Goal: Task Accomplishment & Management: Complete application form

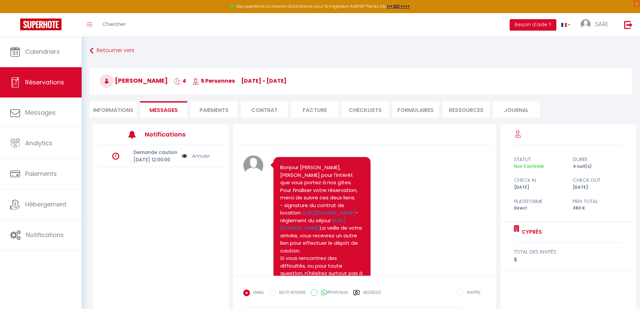
scroll to position [169, 0]
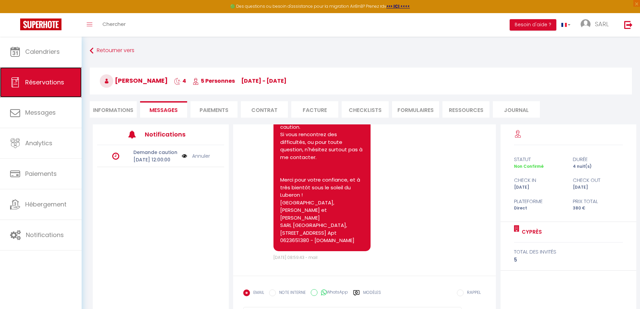
click at [56, 77] on link "Réservations" at bounding box center [41, 82] width 82 height 30
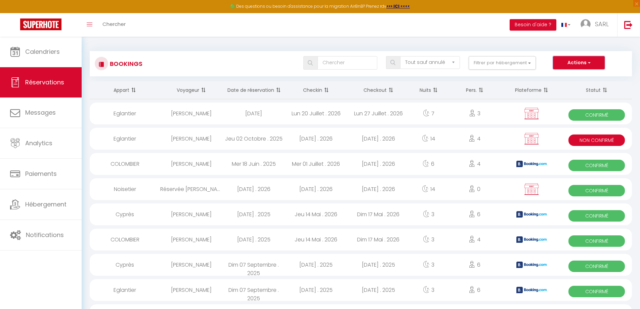
click at [586, 62] on button "Actions" at bounding box center [579, 62] width 52 height 13
click at [560, 78] on link "Nouvelle Réservation" at bounding box center [569, 77] width 72 height 9
select select
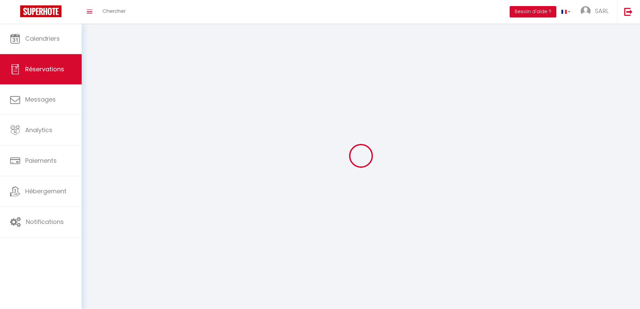
select select
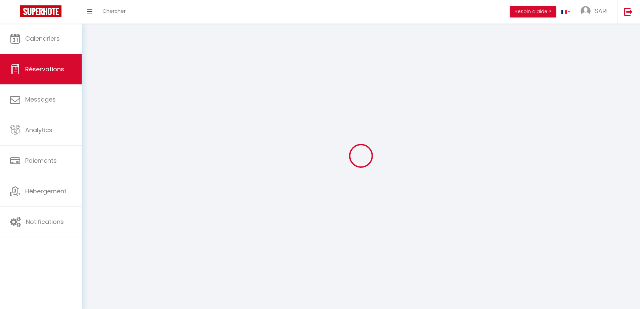
select select
checkbox input "false"
select select
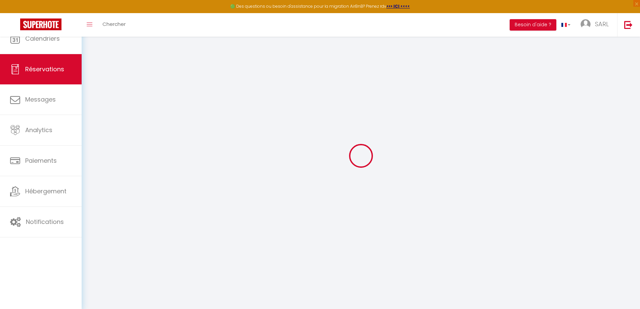
select select
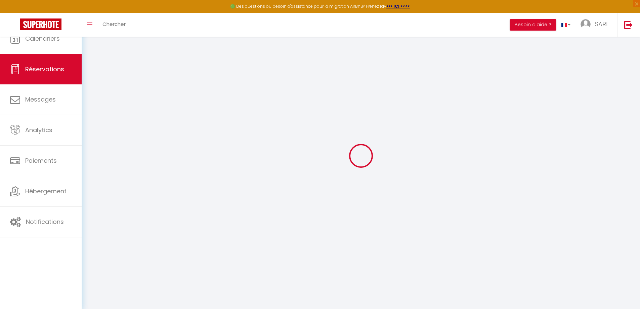
select select
checkbox input "false"
select select
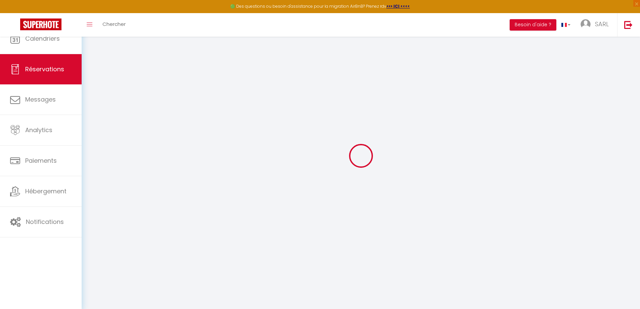
select select
checkbox input "false"
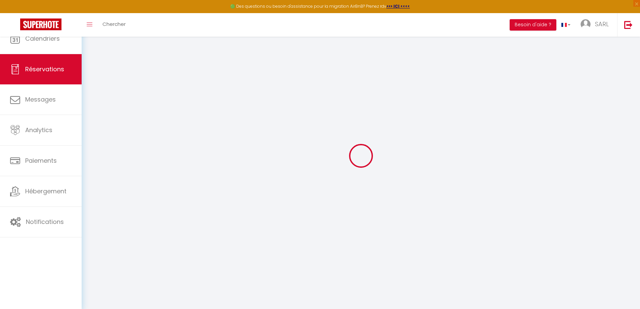
select select
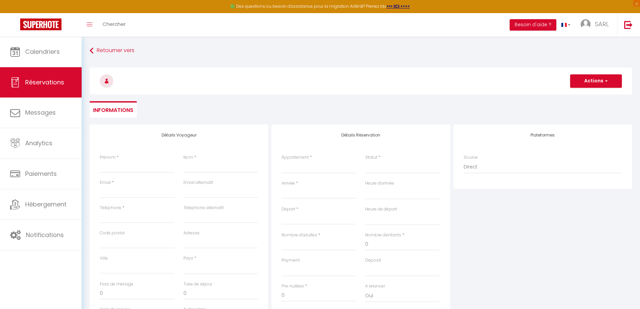
select select
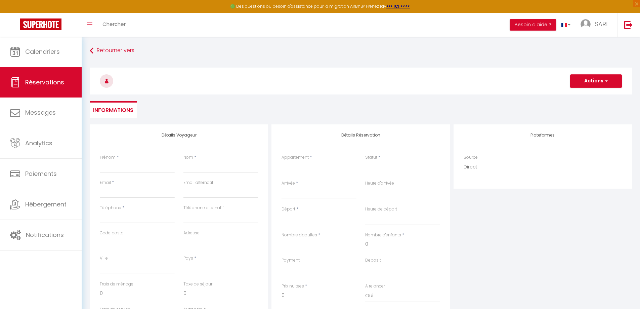
checkbox input "false"
select select
click at [138, 163] on input "Prénom" at bounding box center [137, 167] width 75 height 12
type input "M"
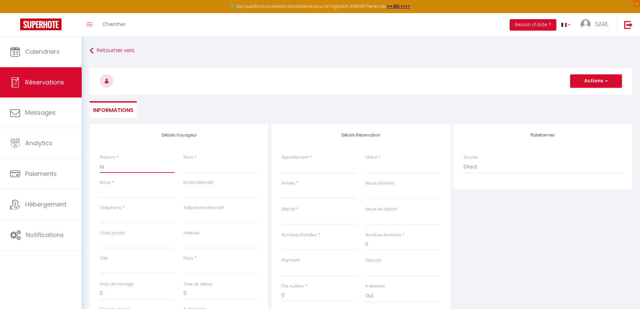
select select
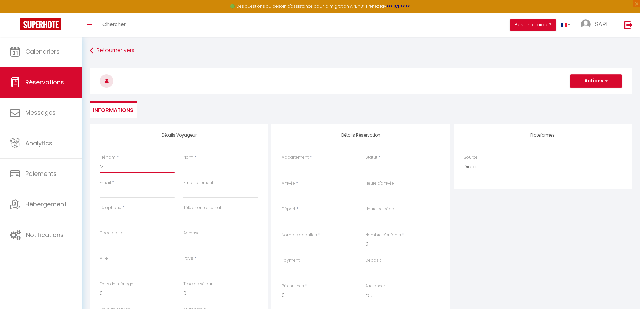
select select
checkbox input "false"
type input "Me"
select select
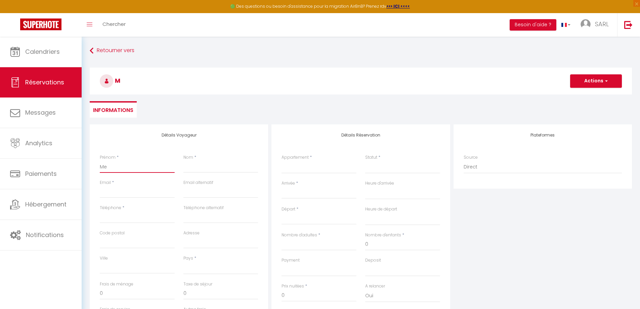
select select
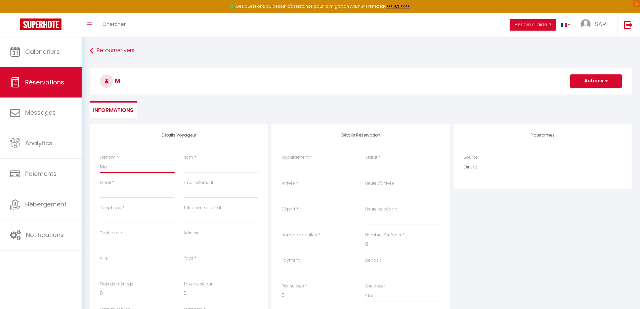
select select
checkbox input "false"
type input "[PERSON_NAME]"
select select
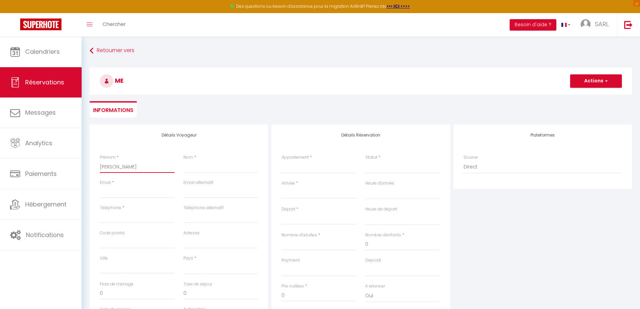
select select
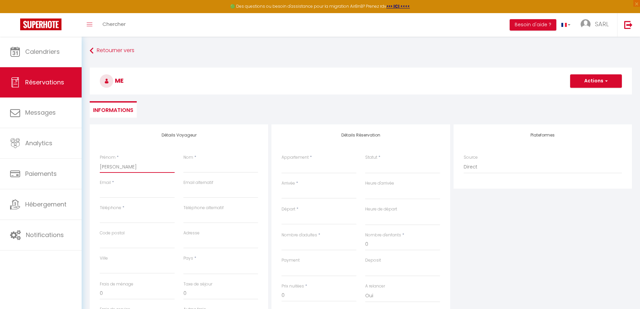
checkbox input "false"
type input "Mell"
select select
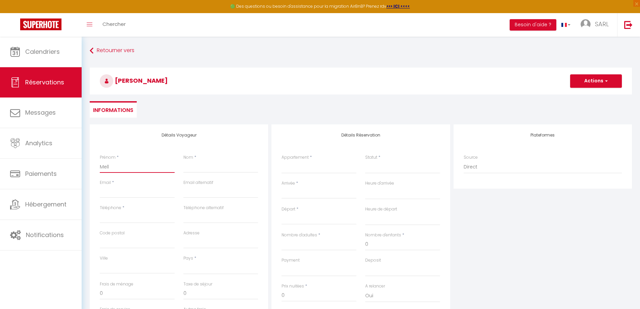
select select
checkbox input "false"
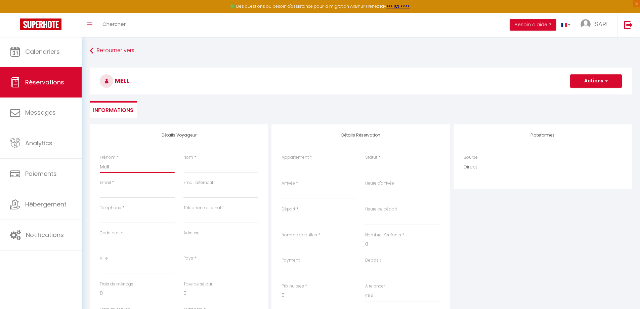
type input "Melli"
select select
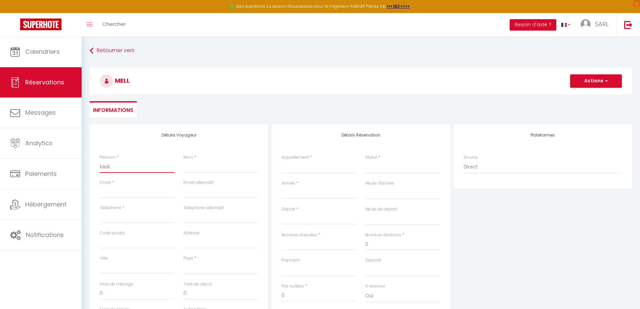
select select
checkbox input "false"
type input "Mellis"
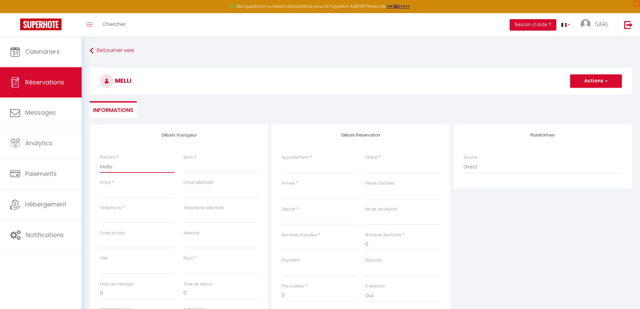
select select
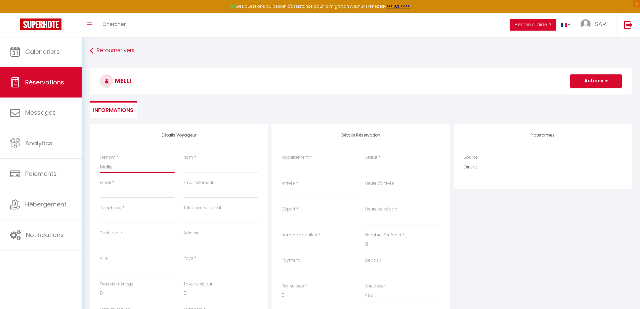
select select
checkbox input "false"
type input "Melliss"
select select
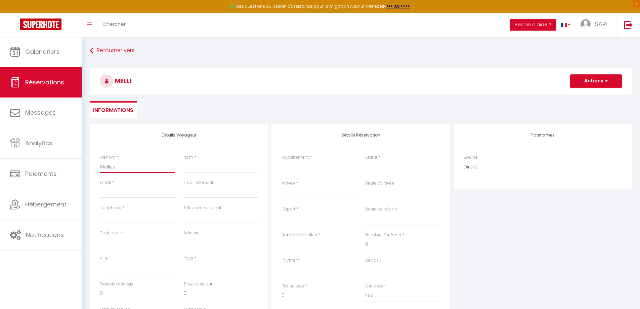
select select
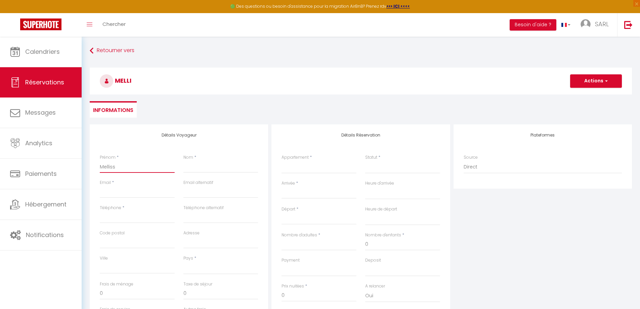
select select
checkbox input "false"
type input "Mellissa"
select select
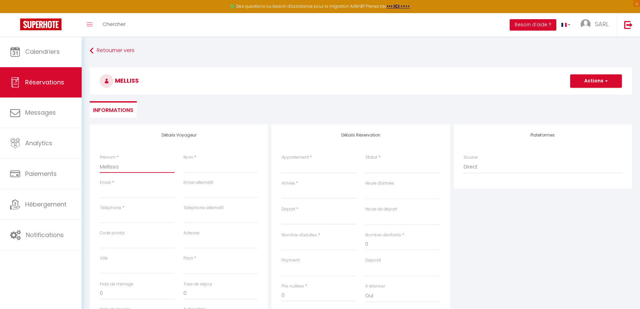
select select
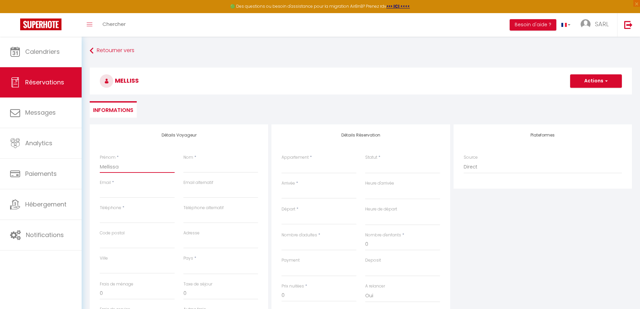
checkbox input "false"
click at [108, 167] on input "Mellissa" at bounding box center [137, 167] width 75 height 12
type input "[PERSON_NAME]"
select select
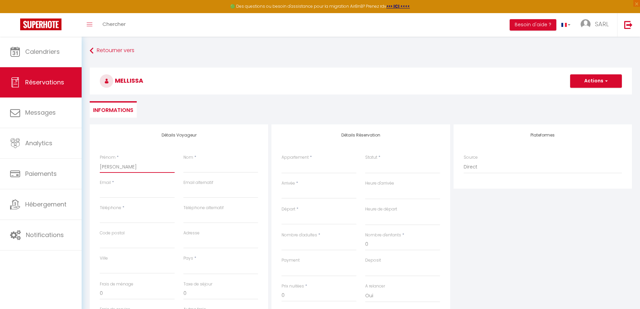
select select
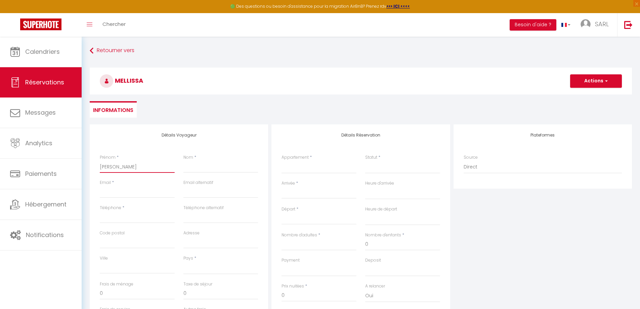
checkbox input "false"
type input "[PERSON_NAME]"
click at [196, 164] on input "Nom" at bounding box center [221, 167] width 75 height 12
type input "B"
select select
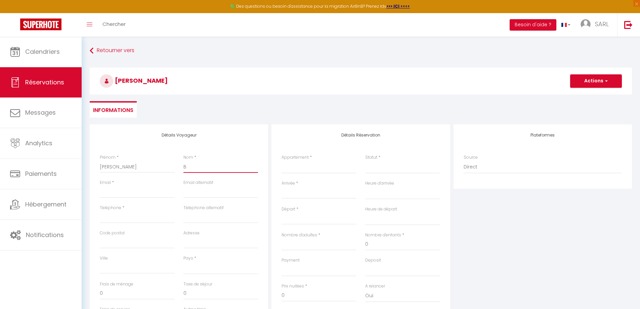
select select
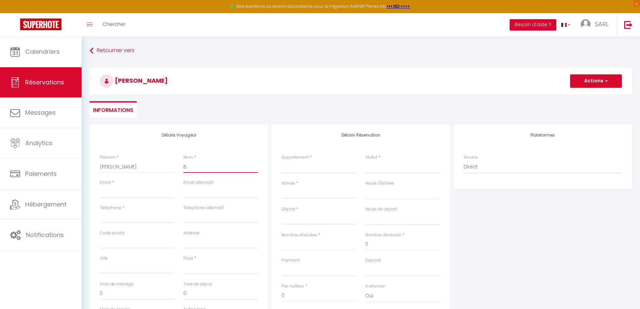
select select
checkbox input "false"
type input "Bu"
select select
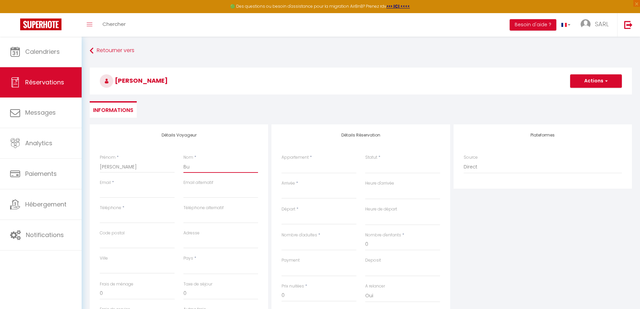
select select
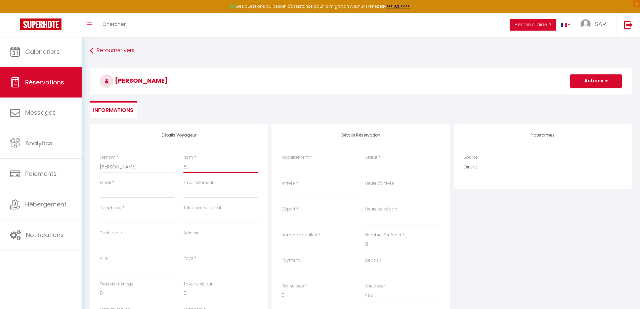
checkbox input "false"
type input "Buy"
select select
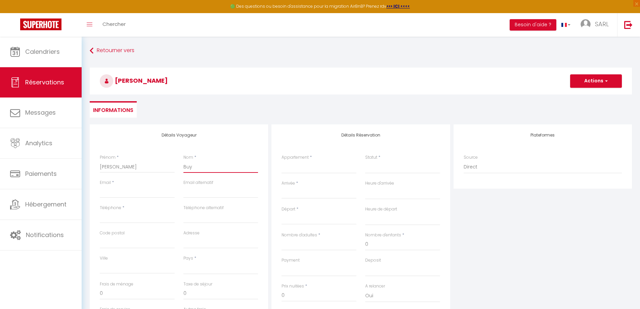
select select
checkbox input "false"
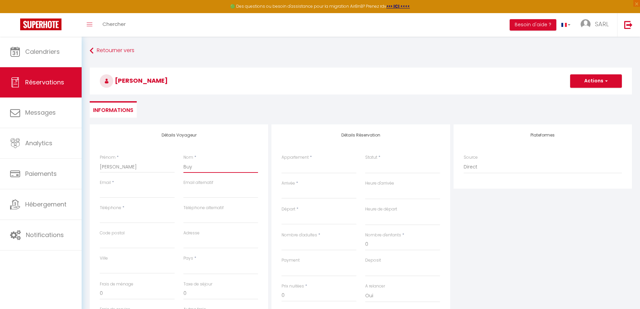
type input "Buye"
select select
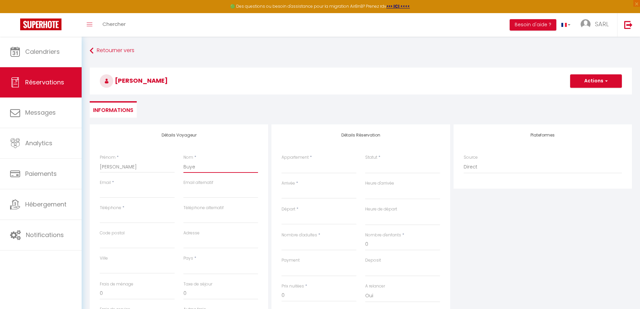
select select
checkbox input "false"
type input "Buyer"
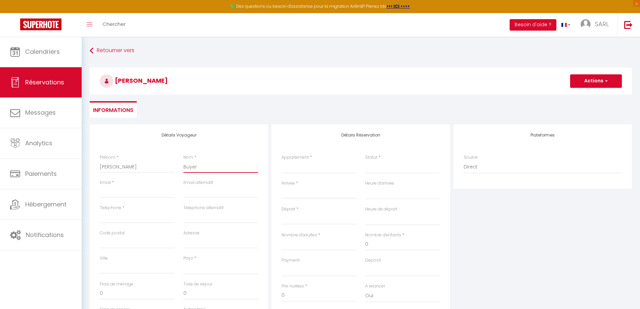
select select
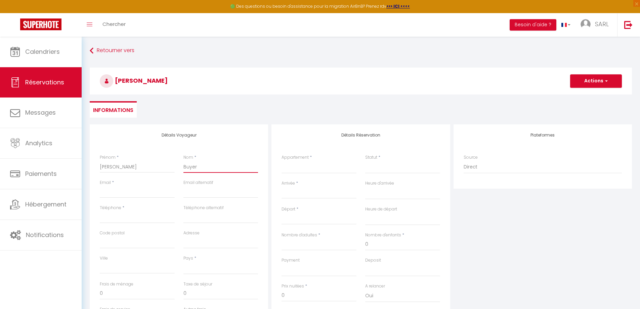
select select
checkbox input "false"
type input "Buyers"
select select
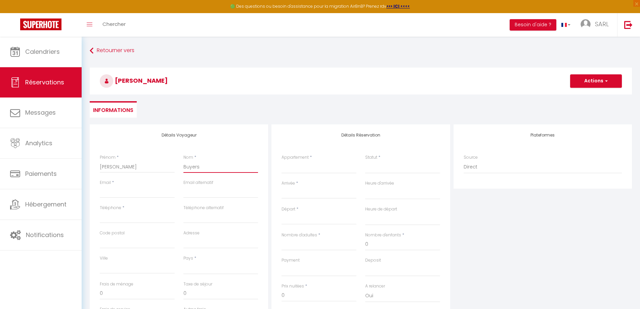
select select
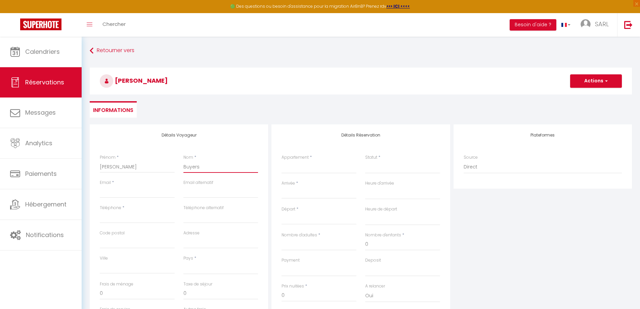
select select
checkbox input "false"
type input "Buyers-"
select select
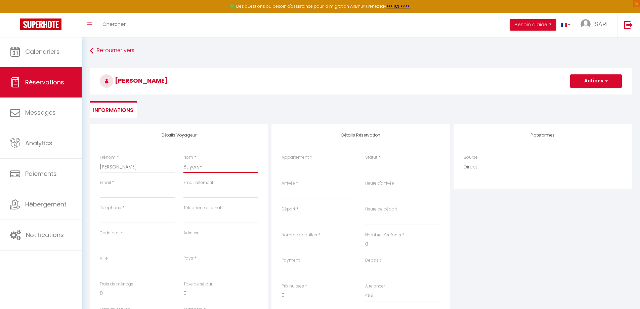
select select
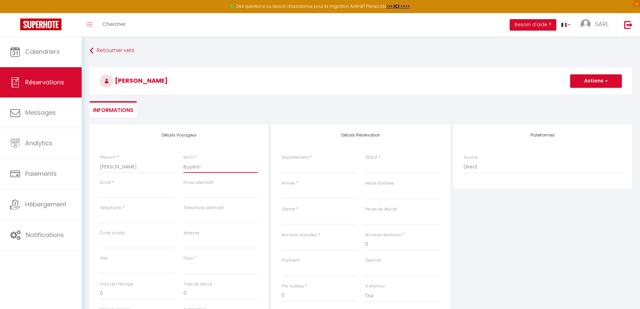
checkbox input "false"
type input "Buyers-E"
select select
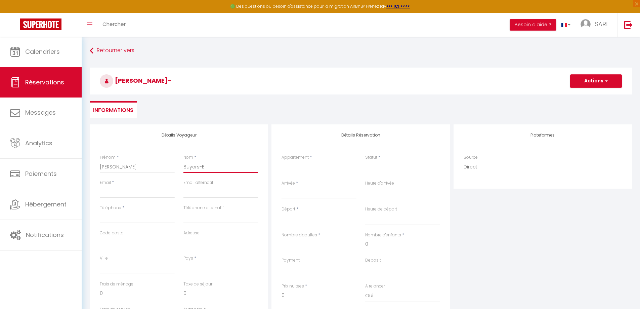
select select
checkbox input "false"
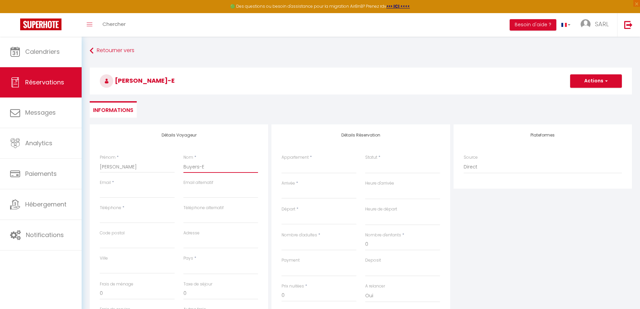
type input "Buyers-Em"
select select
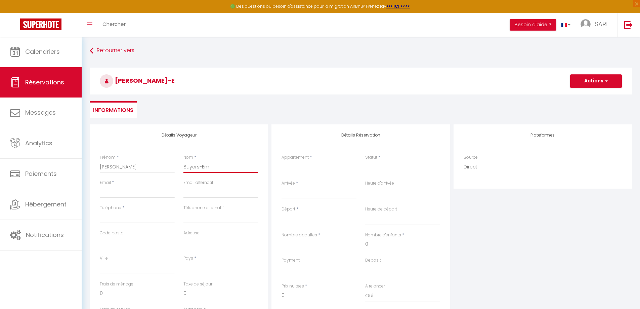
select select
checkbox input "false"
type input "Buyers-Emm"
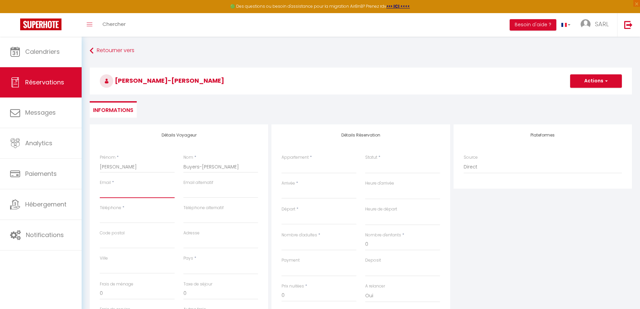
click at [131, 192] on input "Email client" at bounding box center [137, 192] width 75 height 12
click at [129, 215] on input "Téléphone" at bounding box center [137, 217] width 75 height 12
click at [202, 268] on select "[GEOGRAPHIC_DATA] [GEOGRAPHIC_DATA] [GEOGRAPHIC_DATA] [GEOGRAPHIC_DATA] [GEOGRA…" at bounding box center [221, 268] width 75 height 13
click at [184, 262] on select "[GEOGRAPHIC_DATA] [GEOGRAPHIC_DATA] [GEOGRAPHIC_DATA] [GEOGRAPHIC_DATA] [GEOGRA…" at bounding box center [221, 268] width 75 height 13
click at [256, 102] on ul "Informations" at bounding box center [361, 109] width 543 height 16
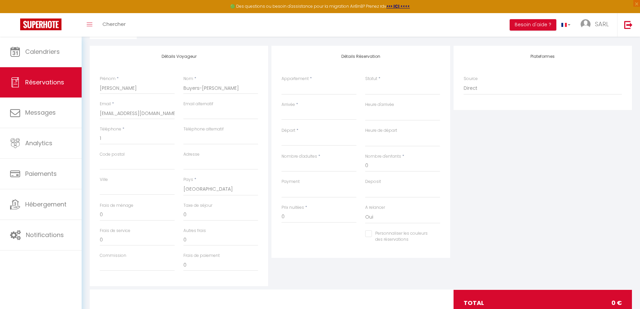
scroll to position [67, 0]
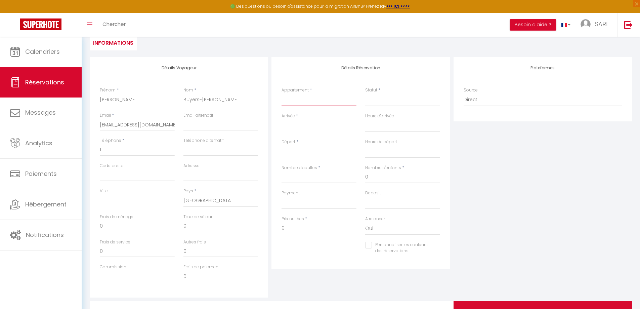
click at [314, 102] on select "Eglantier Noisetier Lavande COLOMBIER Cyprès Tournesol" at bounding box center [319, 99] width 75 height 13
click at [282, 93] on select "Eglantier Noisetier Lavande COLOMBIER Cyprès Tournesol" at bounding box center [319, 99] width 75 height 13
click at [398, 100] on select "Confirmé Non Confirmé [PERSON_NAME] par le voyageur No Show Request" at bounding box center [402, 99] width 75 height 13
click at [374, 101] on select "Confirmé Non Confirmé [PERSON_NAME] par le voyageur No Show Request" at bounding box center [402, 99] width 75 height 13
click at [365, 103] on div "Statut * Confirmé Non Confirmé Annulé Annulé par le voyageur No Show Request" at bounding box center [403, 100] width 84 height 26
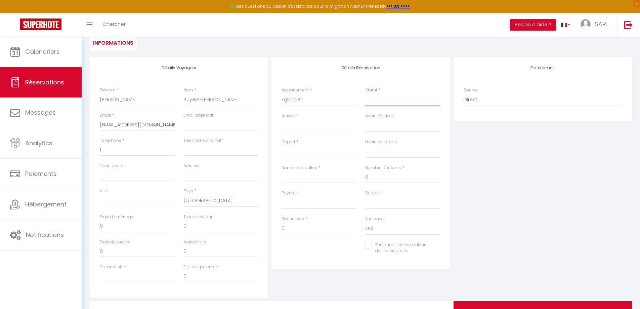
click at [374, 104] on select "Confirmé Non Confirmé [PERSON_NAME] par le voyageur No Show Request" at bounding box center [402, 99] width 75 height 13
click at [365, 93] on select "Confirmé Non Confirmé [PERSON_NAME] par le voyageur No Show Request" at bounding box center [402, 99] width 75 height 13
click at [296, 129] on input "Arrivée" at bounding box center [319, 126] width 75 height 9
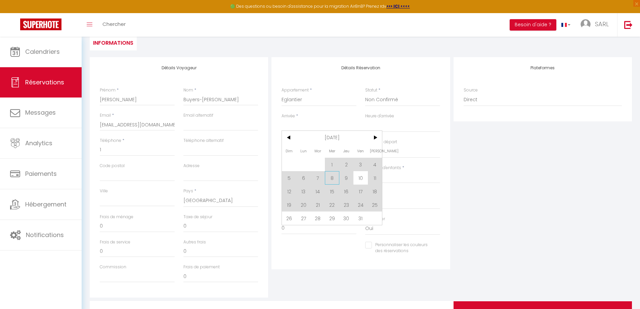
click at [334, 178] on span "8" at bounding box center [332, 177] width 14 height 13
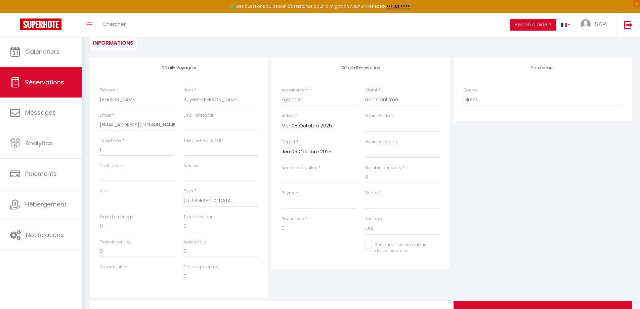
click at [316, 150] on input "Jeu 09 Octobre 2025" at bounding box center [319, 152] width 75 height 9
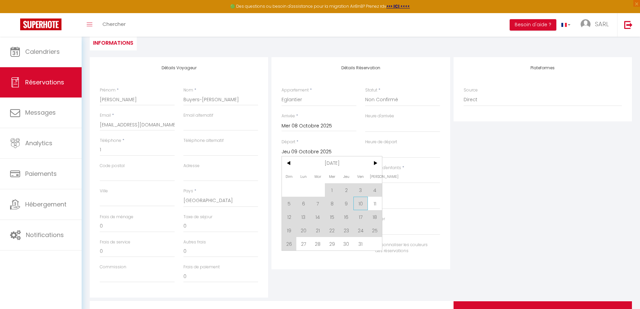
click at [361, 205] on span "10" at bounding box center [361, 203] width 14 height 13
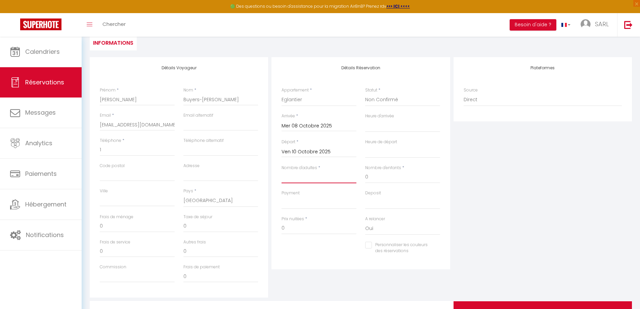
click at [306, 183] on input "Nombre d'adultes" at bounding box center [319, 177] width 75 height 12
click at [512, 204] on div "Plateformes Source Direct [DOMAIN_NAME] [DOMAIN_NAME] Chalet montagne Expedia G…" at bounding box center [543, 177] width 182 height 240
drag, startPoint x: 305, startPoint y: 232, endPoint x: 273, endPoint y: 227, distance: 32.0
click at [273, 227] on div "Détails Réservation Appartement * Eglantier Noisetier Lavande COLOMBIER Cyprès …" at bounding box center [361, 163] width 179 height 212
click at [549, 205] on div "Plateformes Source Direct [DOMAIN_NAME] [DOMAIN_NAME] Chalet montagne Expedia G…" at bounding box center [543, 177] width 182 height 240
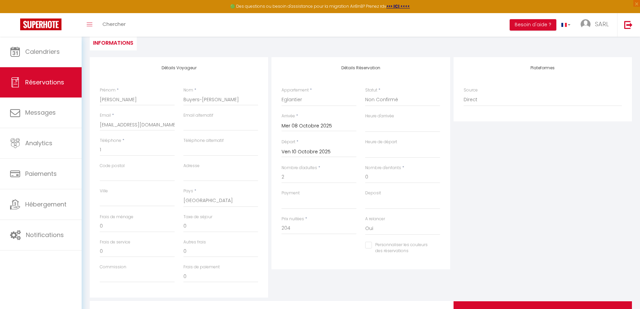
click at [232, 50] on div "Retourner vers [PERSON_NAME]-[PERSON_NAME] Actions Enregistrer Actions Enregist…" at bounding box center [360, 17] width 551 height 80
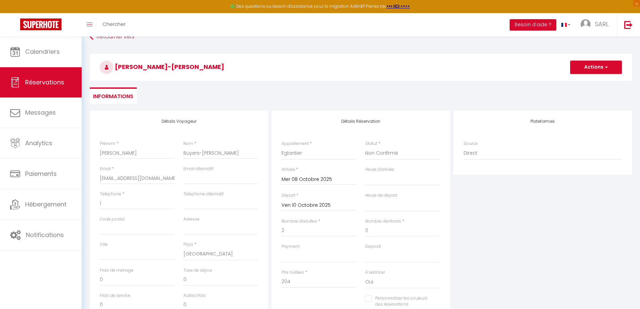
scroll to position [0, 0]
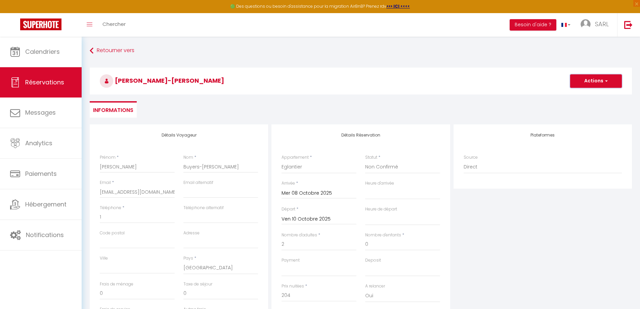
click at [593, 77] on button "Actions" at bounding box center [597, 80] width 52 height 13
click at [578, 95] on link "Enregistrer" at bounding box center [589, 95] width 53 height 9
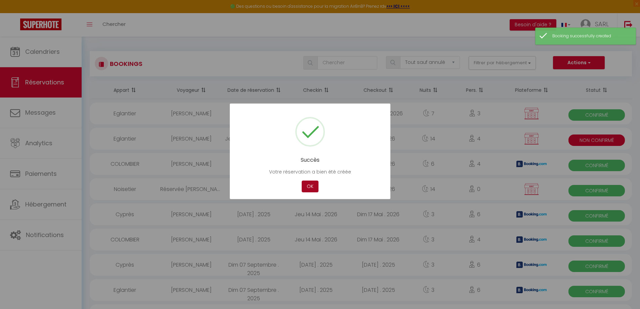
click at [310, 184] on button "OK" at bounding box center [310, 187] width 17 height 12
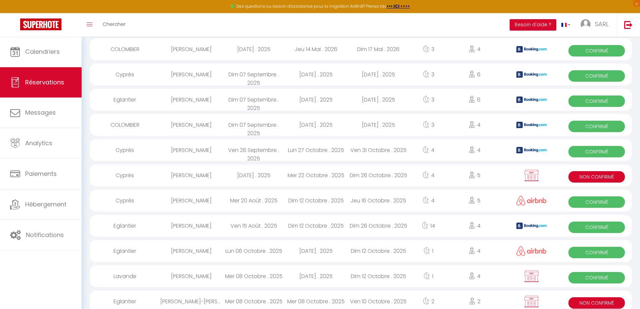
scroll to position [202, 0]
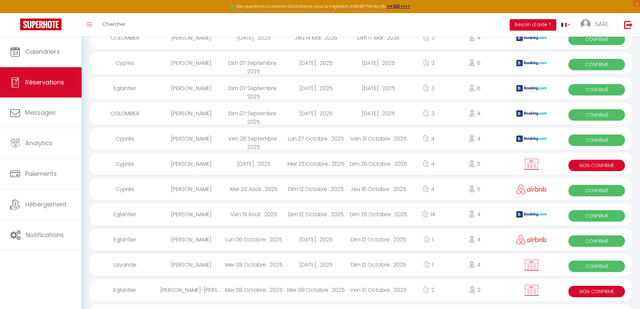
click at [225, 291] on div "Mer 08 Octobre . 2025" at bounding box center [254, 290] width 63 height 22
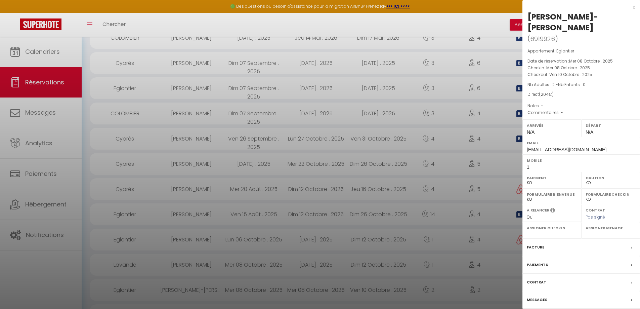
click at [543, 300] on label "Messages" at bounding box center [537, 299] width 21 height 7
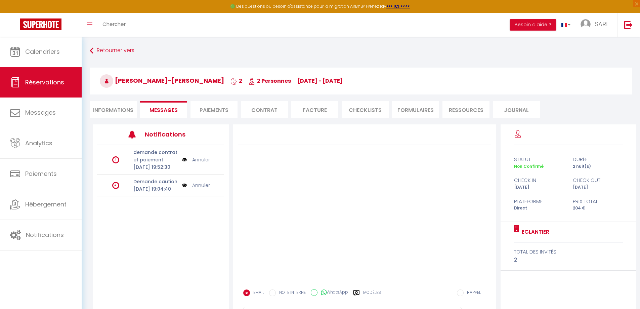
click at [198, 189] on link "Annuler" at bounding box center [201, 185] width 18 height 7
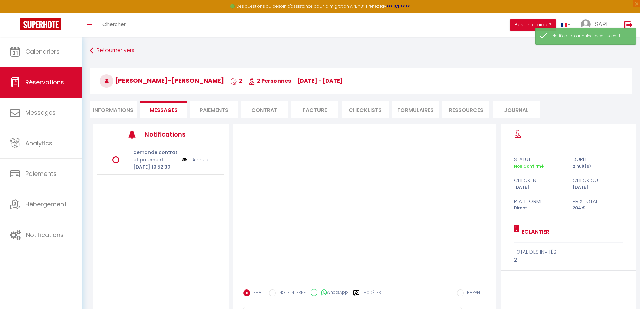
click at [199, 163] on link "Annuler" at bounding box center [201, 159] width 18 height 7
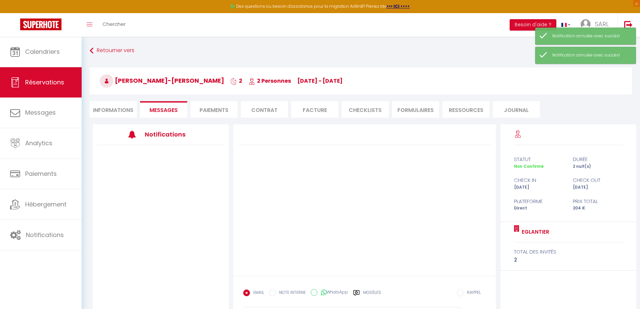
click at [366, 292] on label "Modèles" at bounding box center [372, 295] width 18 height 12
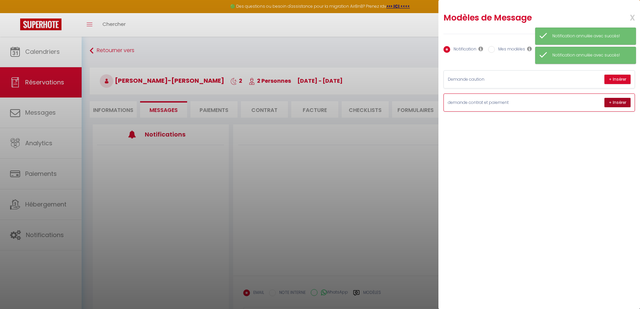
click at [621, 100] on button "+ Insérer" at bounding box center [618, 102] width 26 height 9
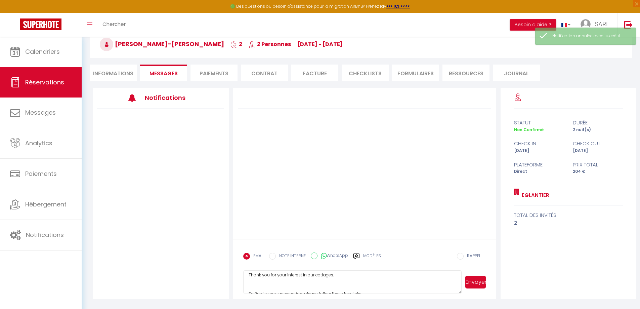
scroll to position [34, 0]
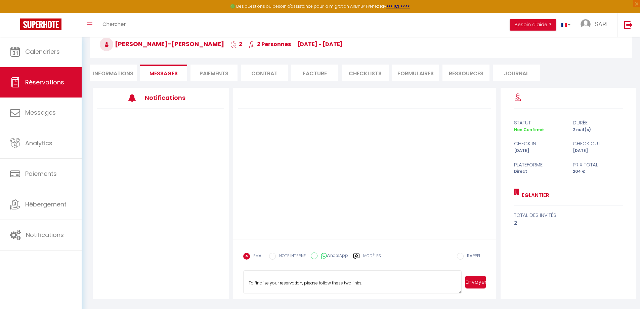
click at [370, 279] on textarea "Hello [PERSON_NAME]-[PERSON_NAME], Thank you for your interest in our cottages.…" at bounding box center [352, 282] width 219 height 24
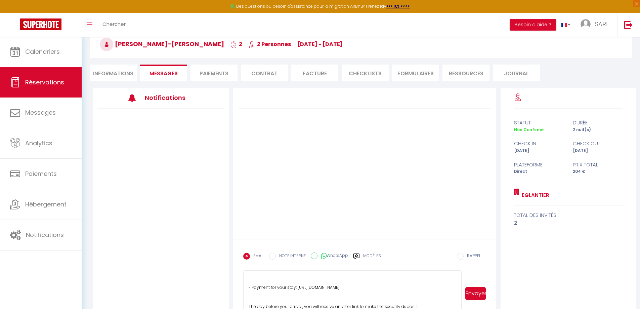
drag, startPoint x: 460, startPoint y: 292, endPoint x: 465, endPoint y: 315, distance: 23.4
click at [465, 272] on html "🟢 Des questions ou besoin d'assistance pour la migration AirBnB? Prenez rdv >>>…" at bounding box center [320, 117] width 640 height 309
click at [471, 291] on button "Envoyer" at bounding box center [476, 293] width 21 height 13
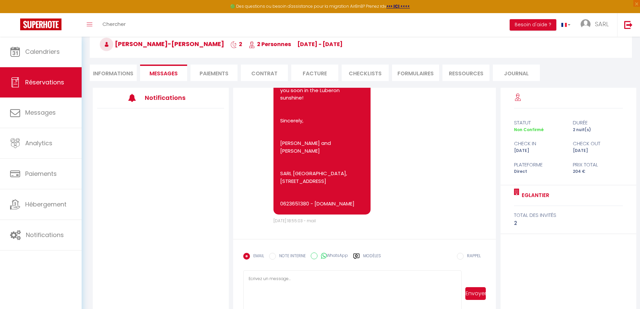
scroll to position [0, 0]
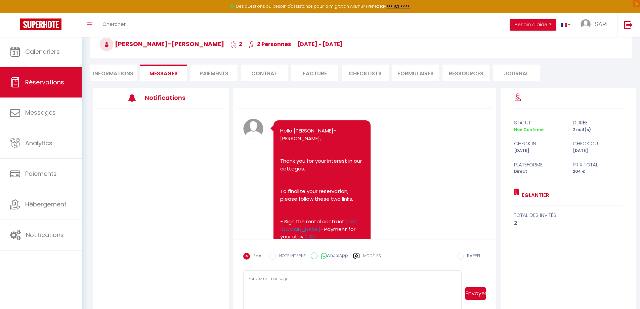
click at [158, 78] on li "Messages" at bounding box center [163, 73] width 47 height 16
click at [105, 70] on li "Informations" at bounding box center [113, 73] width 47 height 16
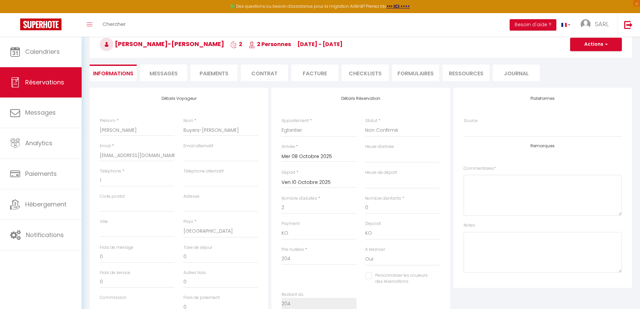
click at [165, 73] on span "Messages" at bounding box center [164, 74] width 28 height 8
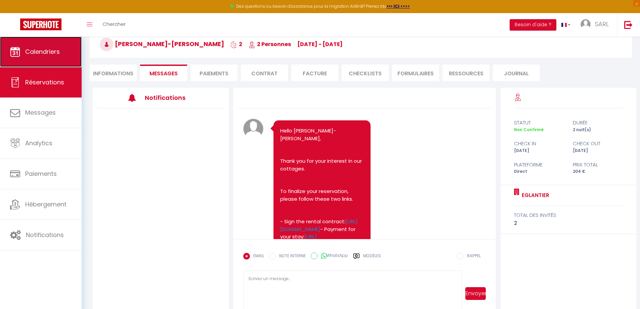
click at [39, 53] on span "Calendriers" at bounding box center [42, 51] width 35 height 8
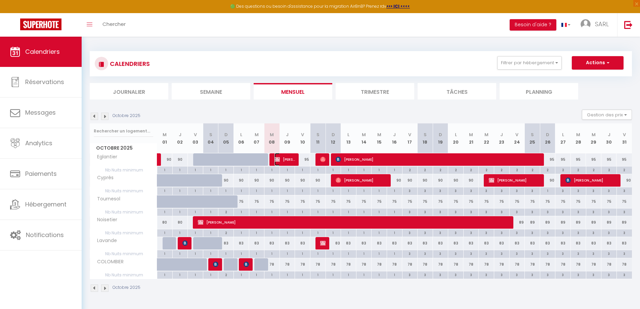
click at [282, 158] on span "[PERSON_NAME]-[PERSON_NAME]" at bounding box center [285, 159] width 21 height 13
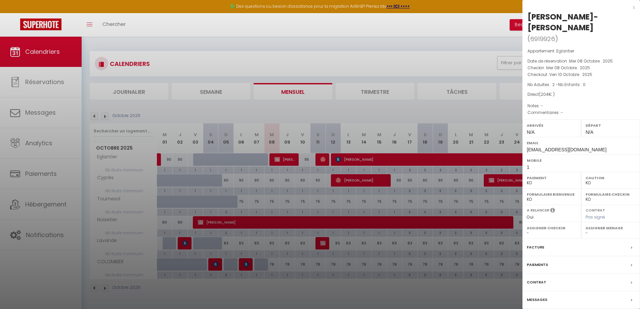
click at [370, 34] on div at bounding box center [320, 154] width 640 height 309
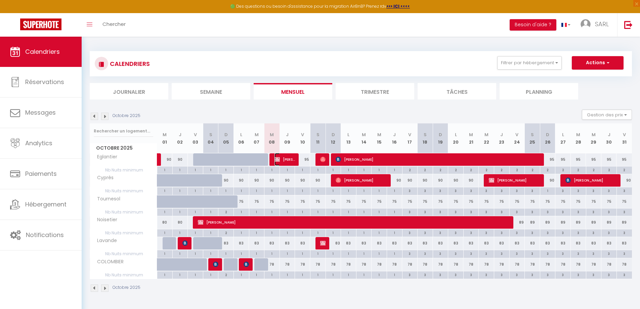
click at [288, 161] on span "[PERSON_NAME]-[PERSON_NAME]" at bounding box center [285, 159] width 21 height 13
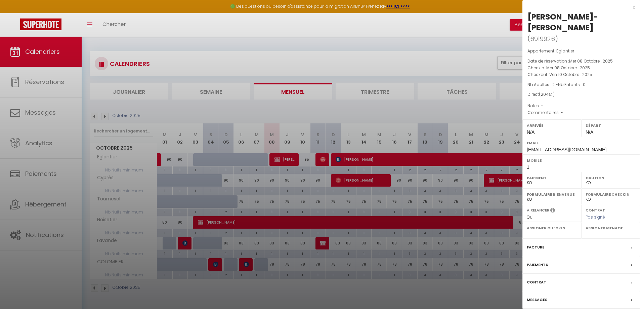
click at [293, 52] on div at bounding box center [320, 154] width 640 height 309
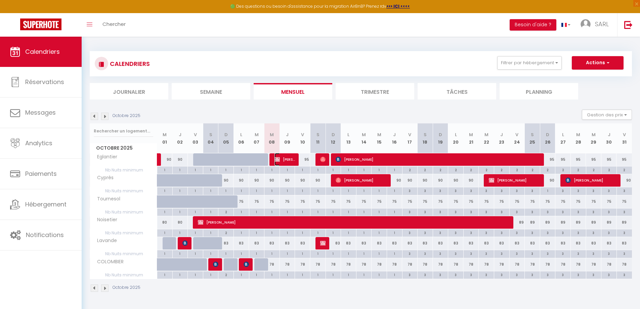
click at [281, 161] on span "[PERSON_NAME]-[PERSON_NAME]" at bounding box center [285, 159] width 21 height 13
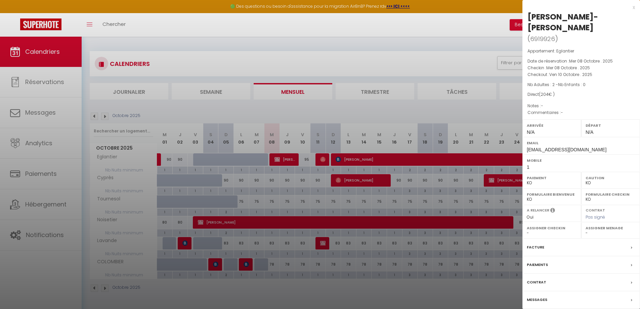
click at [281, 60] on div at bounding box center [320, 154] width 640 height 309
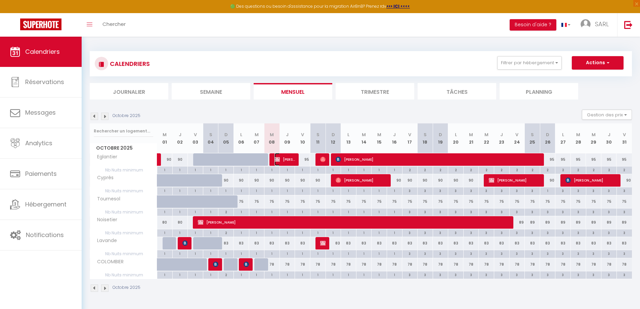
click at [283, 157] on span "[PERSON_NAME]-[PERSON_NAME]" at bounding box center [285, 159] width 21 height 13
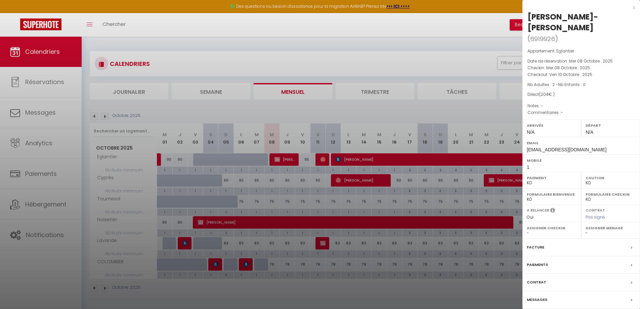
click at [636, 6] on div "x [PERSON_NAME] Buyers-[PERSON_NAME] ( 6919926 ) Appartement : Eglantier Date d…" at bounding box center [582, 167] width 118 height 335
